Goal: Task Accomplishment & Management: Manage account settings

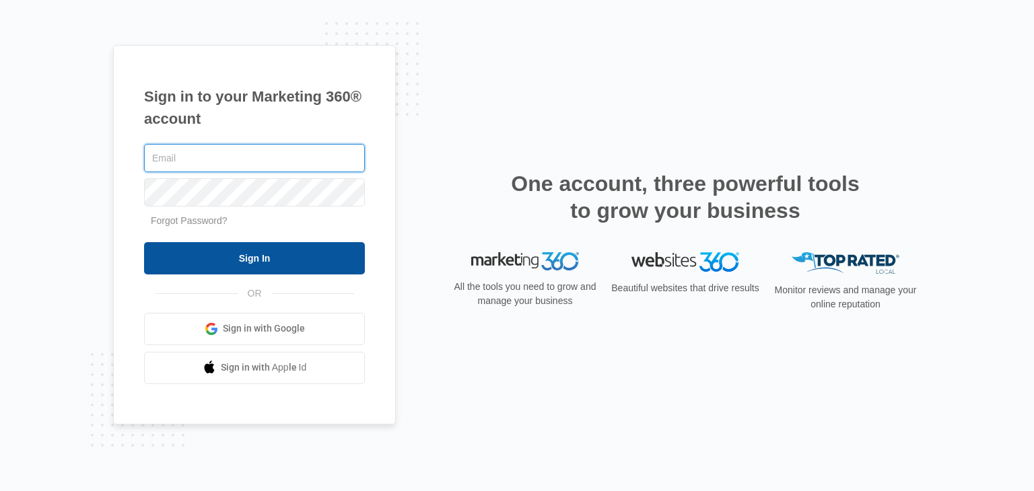
type input "[EMAIL_ADDRESS][DOMAIN_NAME]"
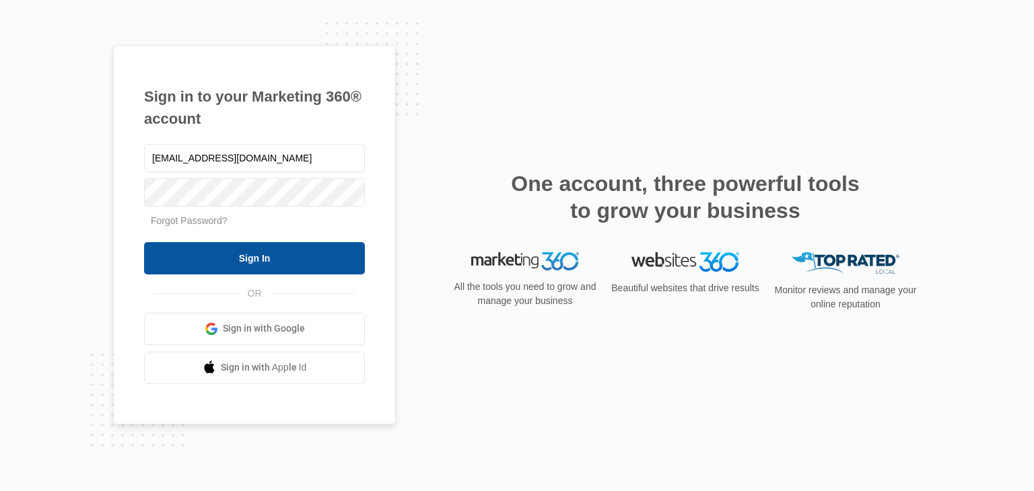
click at [327, 246] on input "Sign In" at bounding box center [254, 258] width 221 height 32
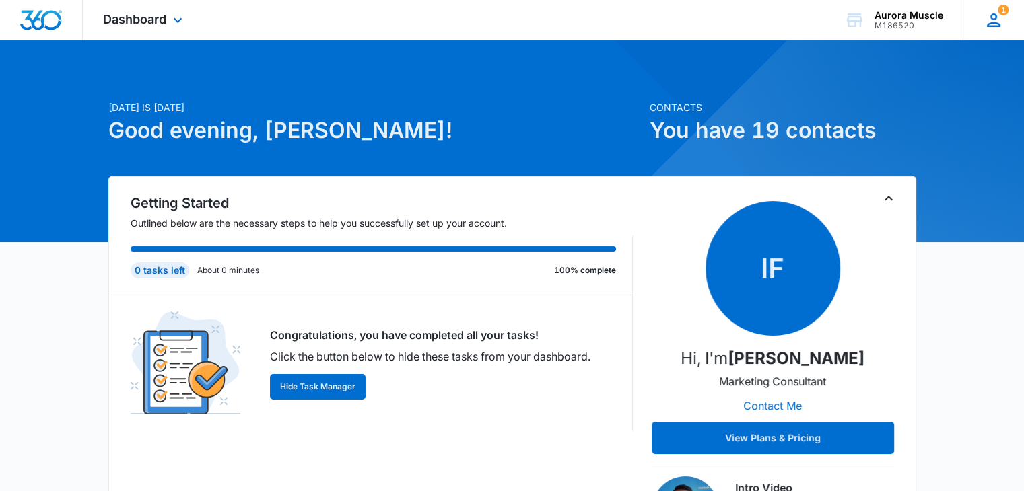
click at [1002, 25] on icon at bounding box center [994, 20] width 20 height 20
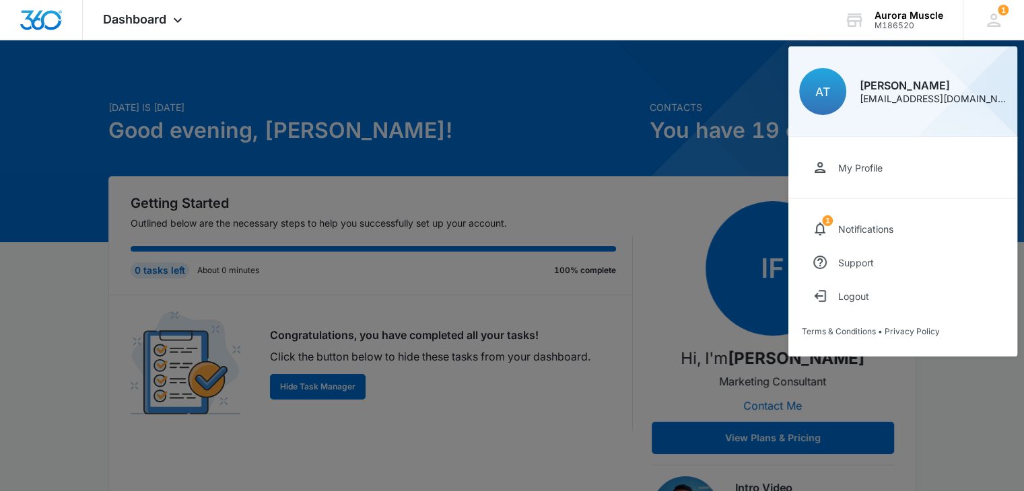
click at [769, 159] on div at bounding box center [512, 245] width 1024 height 491
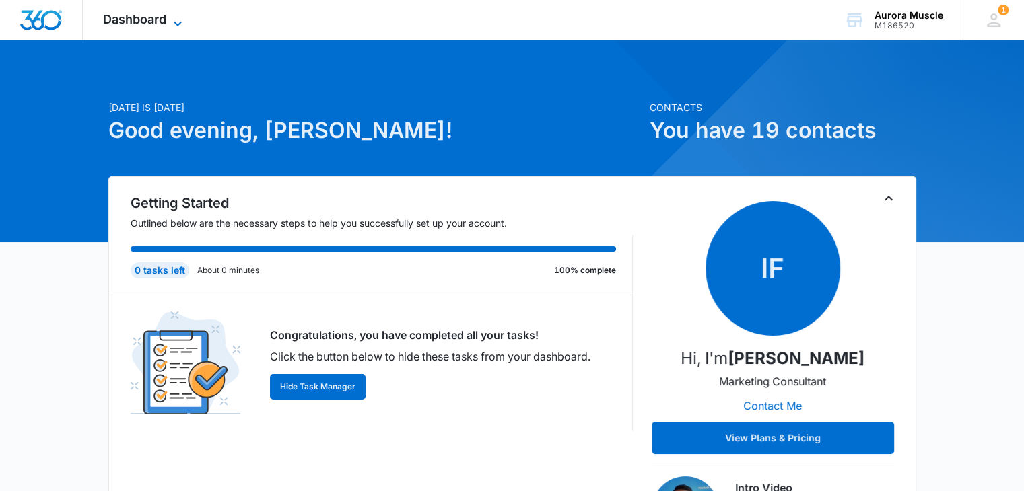
click at [176, 21] on icon at bounding box center [178, 23] width 16 height 16
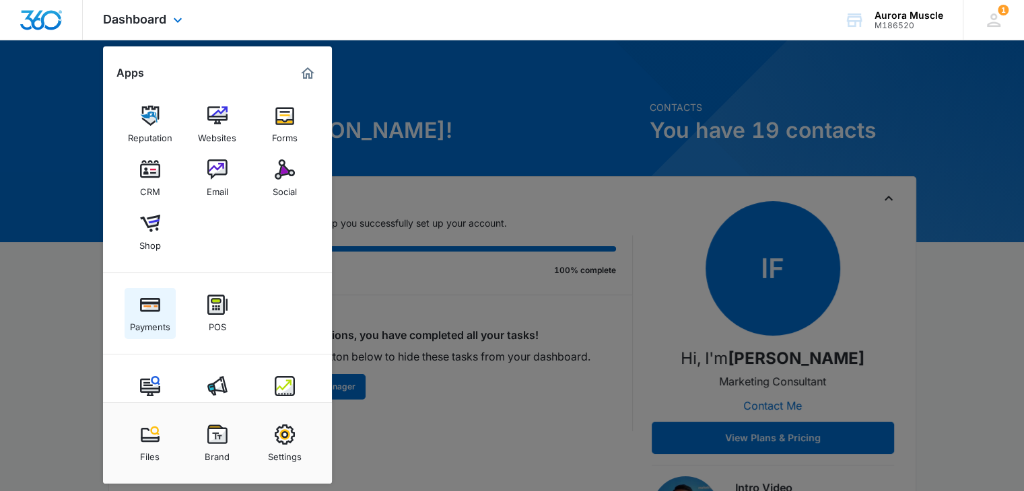
click at [149, 319] on div "Payments" at bounding box center [150, 324] width 40 height 18
